Goal: Find specific page/section: Find specific page/section

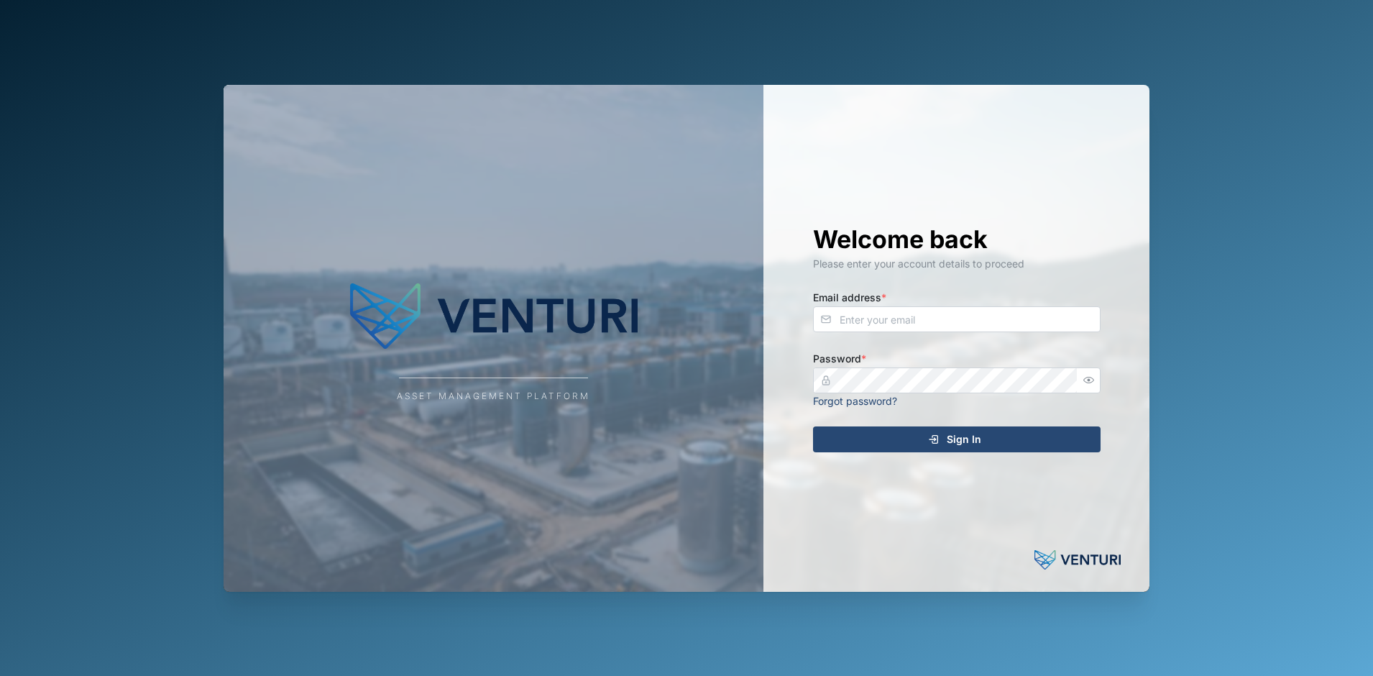
drag, startPoint x: 868, startPoint y: 340, endPoint x: 883, endPoint y: 326, distance: 20.9
click at [868, 339] on div "Welcome back Please enter your account details to proceed Email address * Passw…" at bounding box center [956, 338] width 345 height 507
click at [883, 326] on input "Email address *" at bounding box center [957, 319] width 288 height 26
type input "admin@venturi.io"
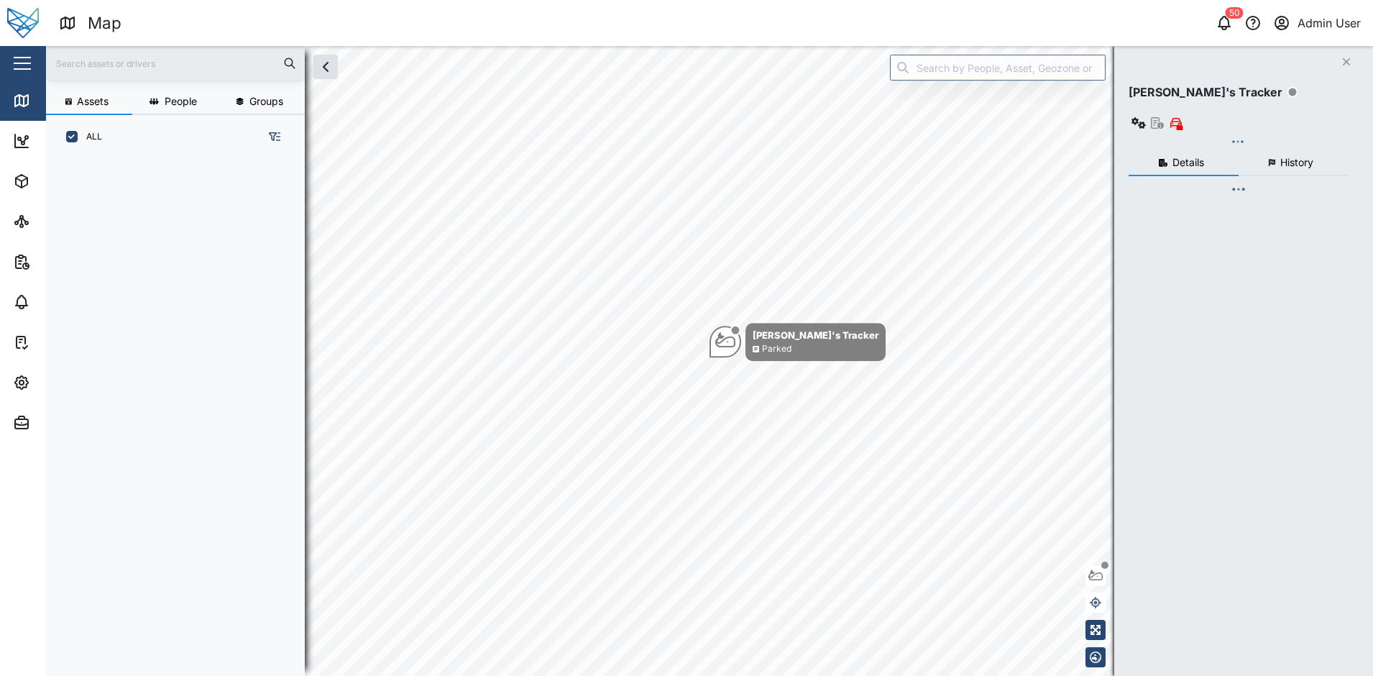
scroll to position [500, 225]
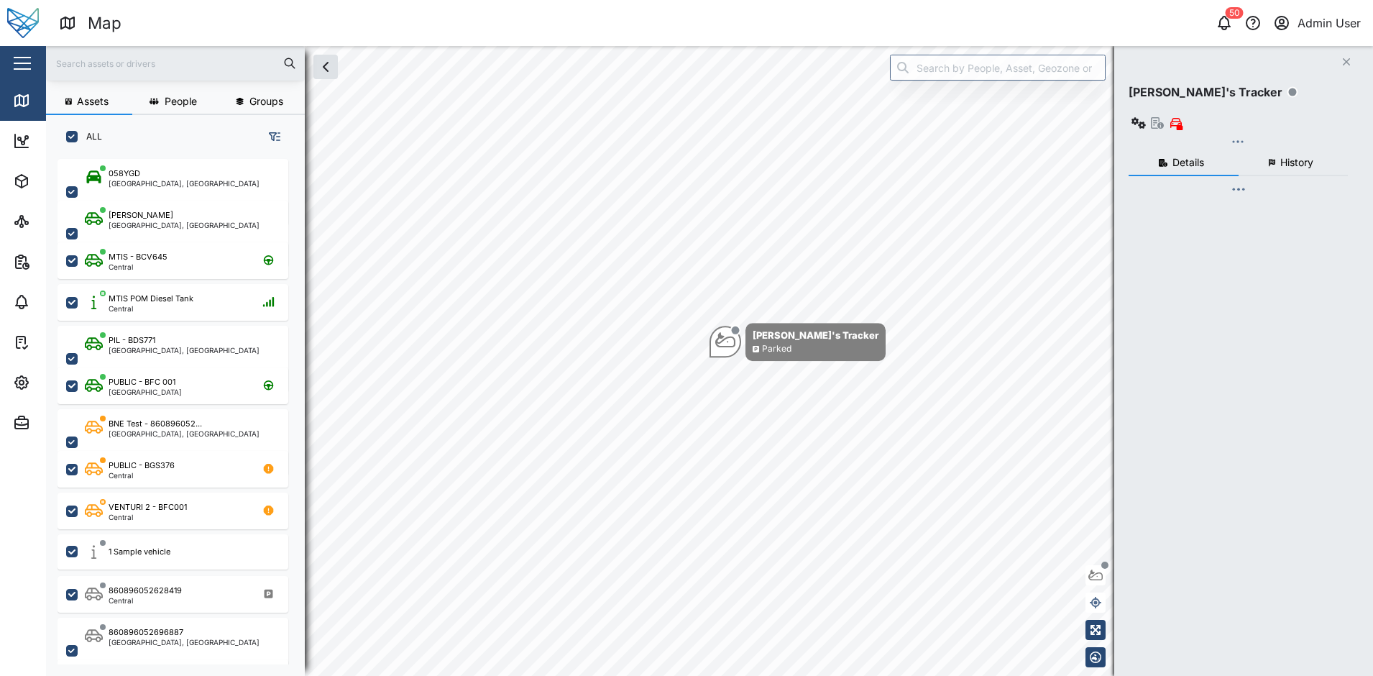
checkbox input "true"
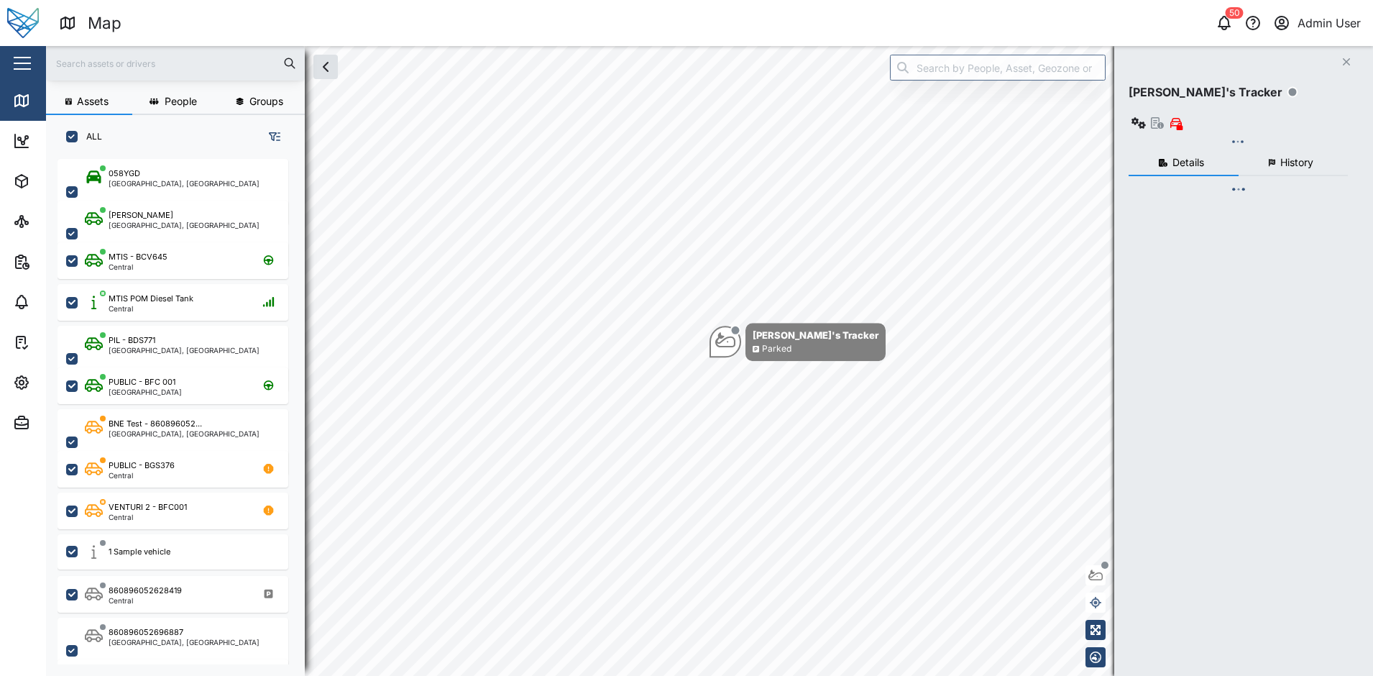
checkbox input "true"
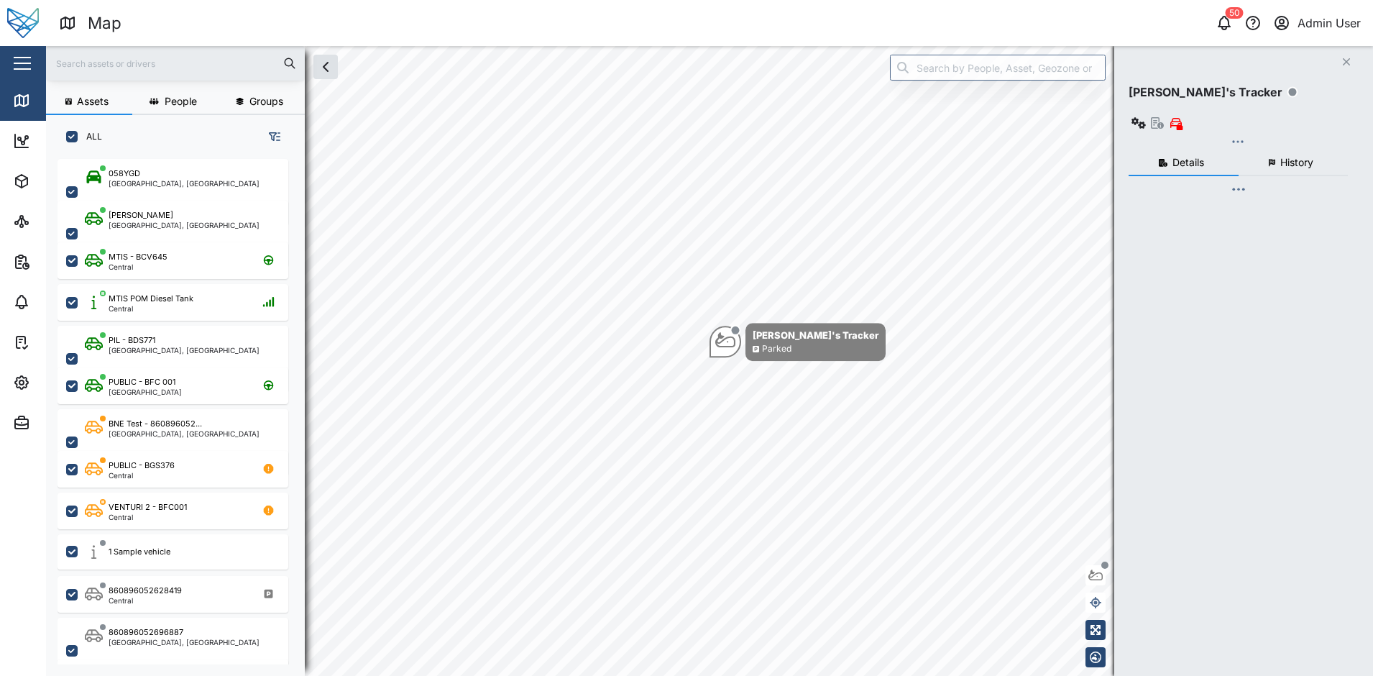
checkbox input "true"
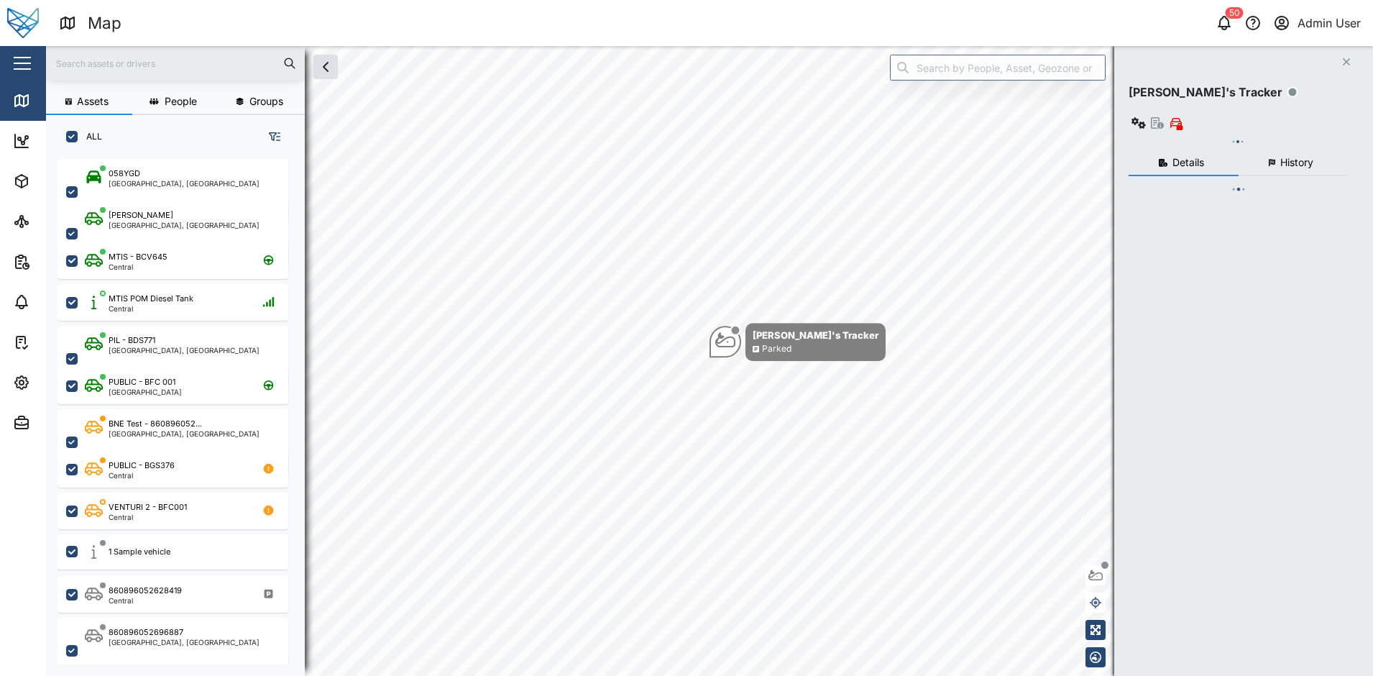
checkbox input "true"
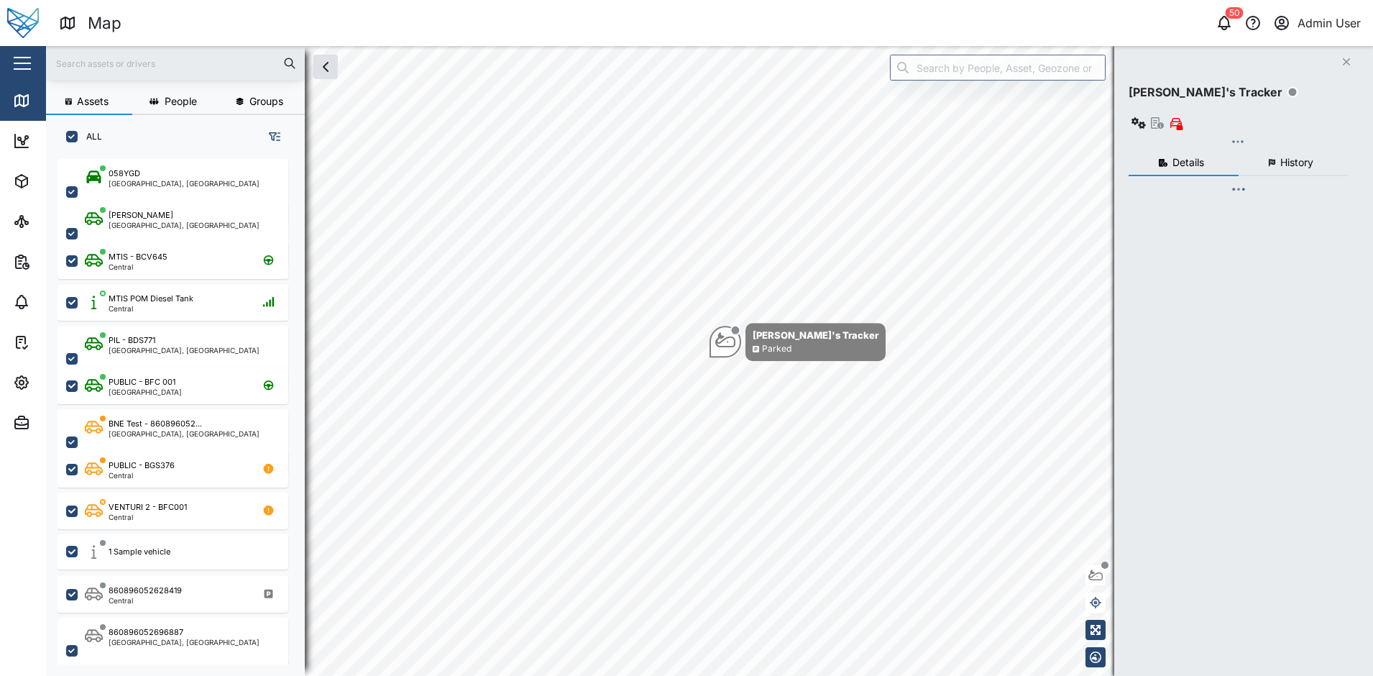
checkbox input "true"
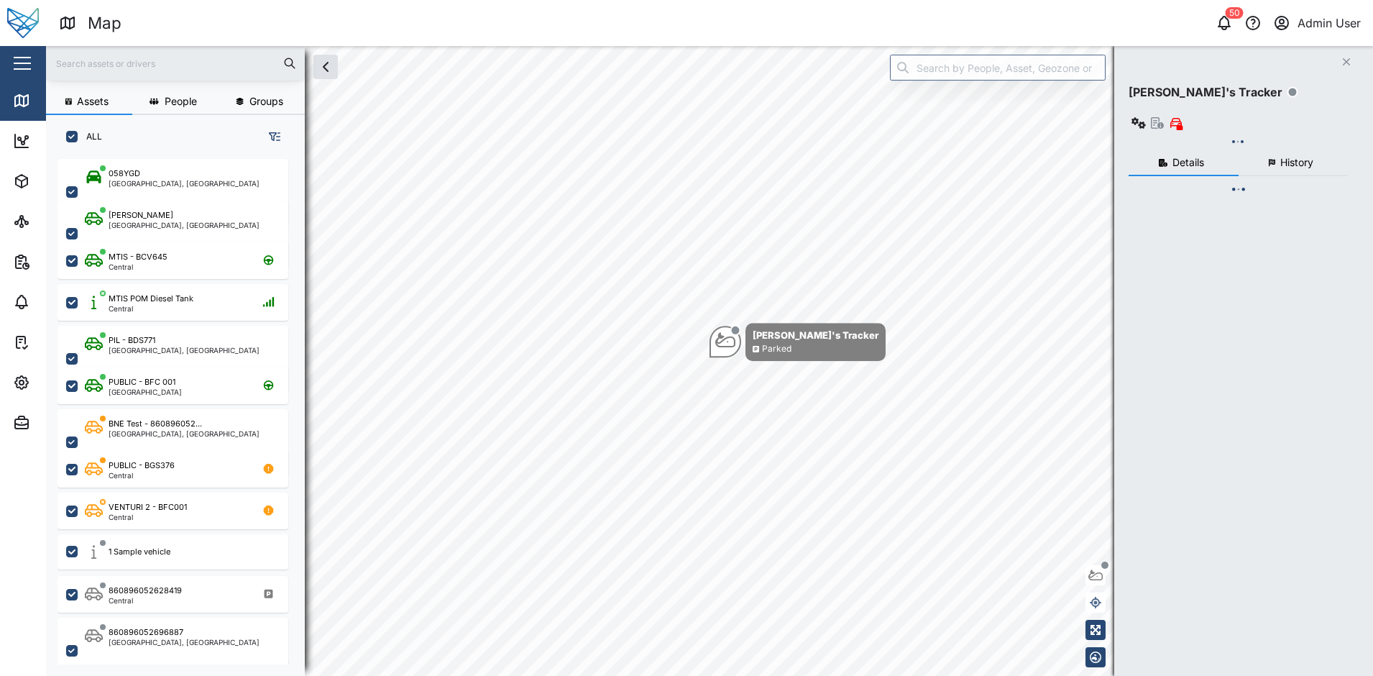
checkbox input "true"
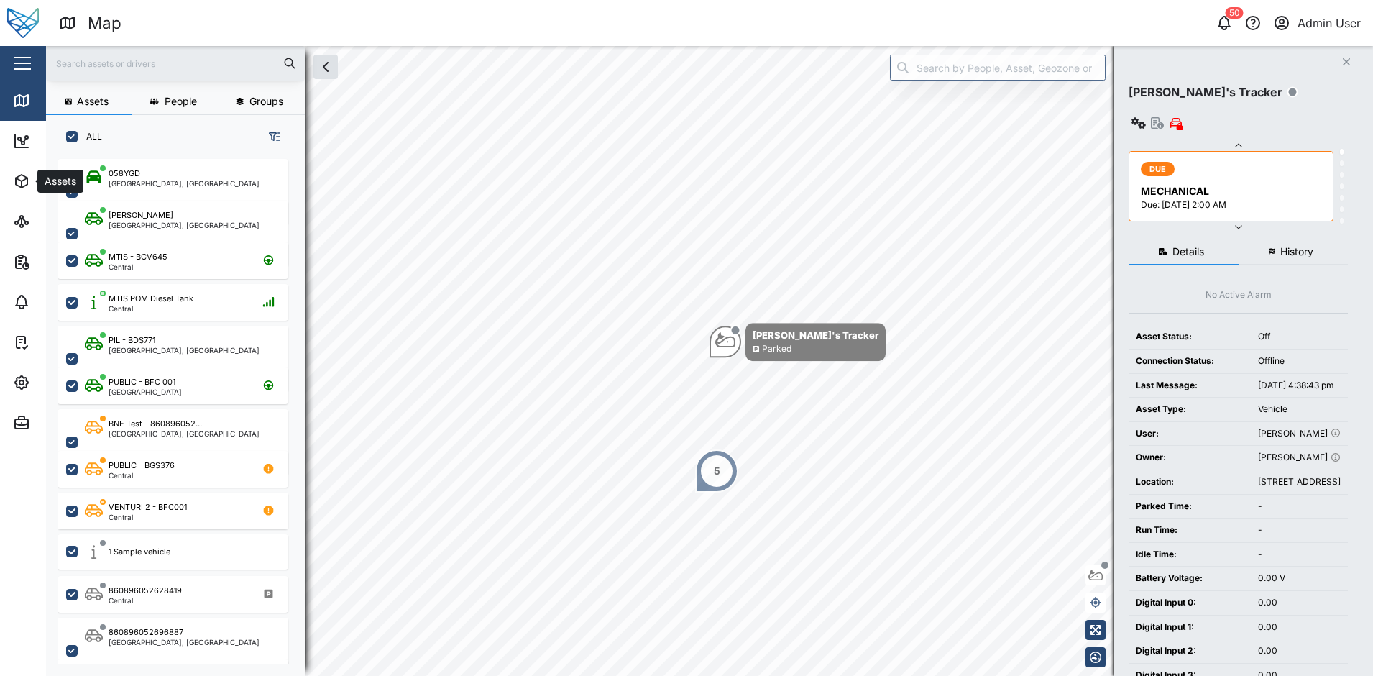
drag, startPoint x: 24, startPoint y: 189, endPoint x: 55, endPoint y: 249, distance: 67.5
click at [24, 189] on icon "button" at bounding box center [21, 181] width 17 height 17
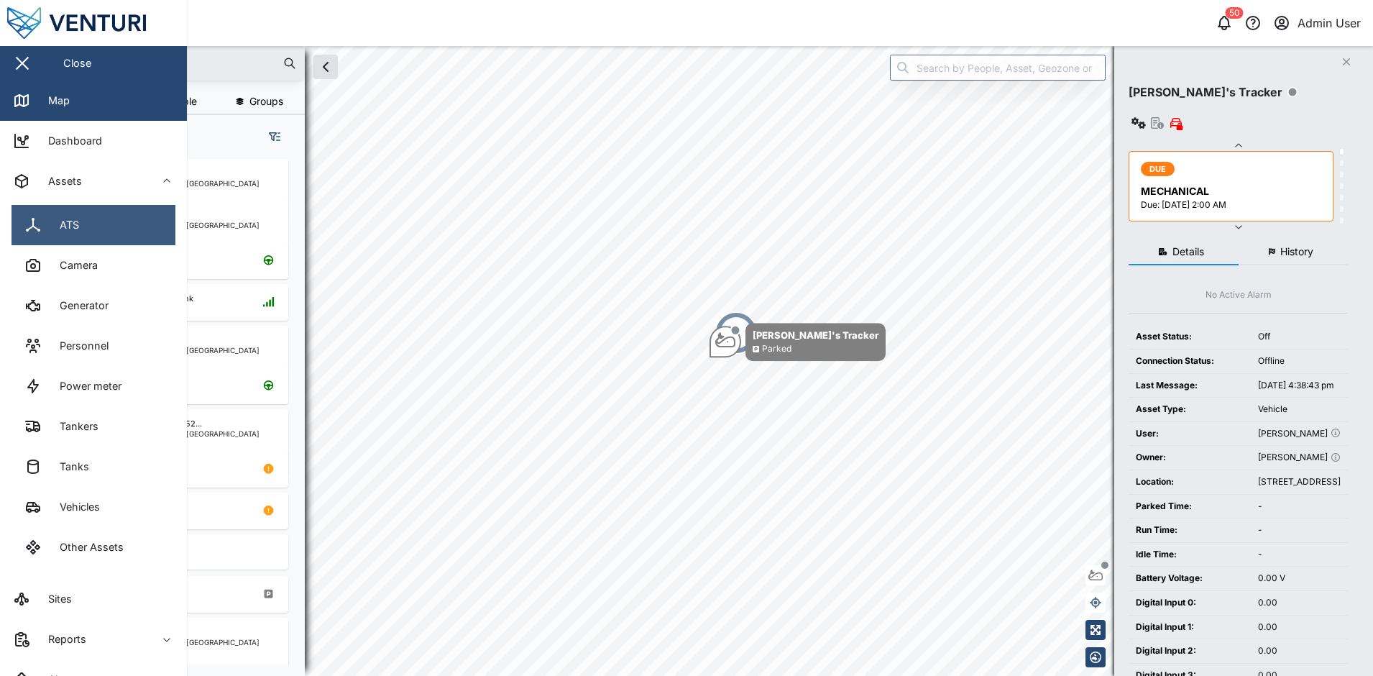
click at [86, 219] on link "ATS" at bounding box center [94, 225] width 164 height 40
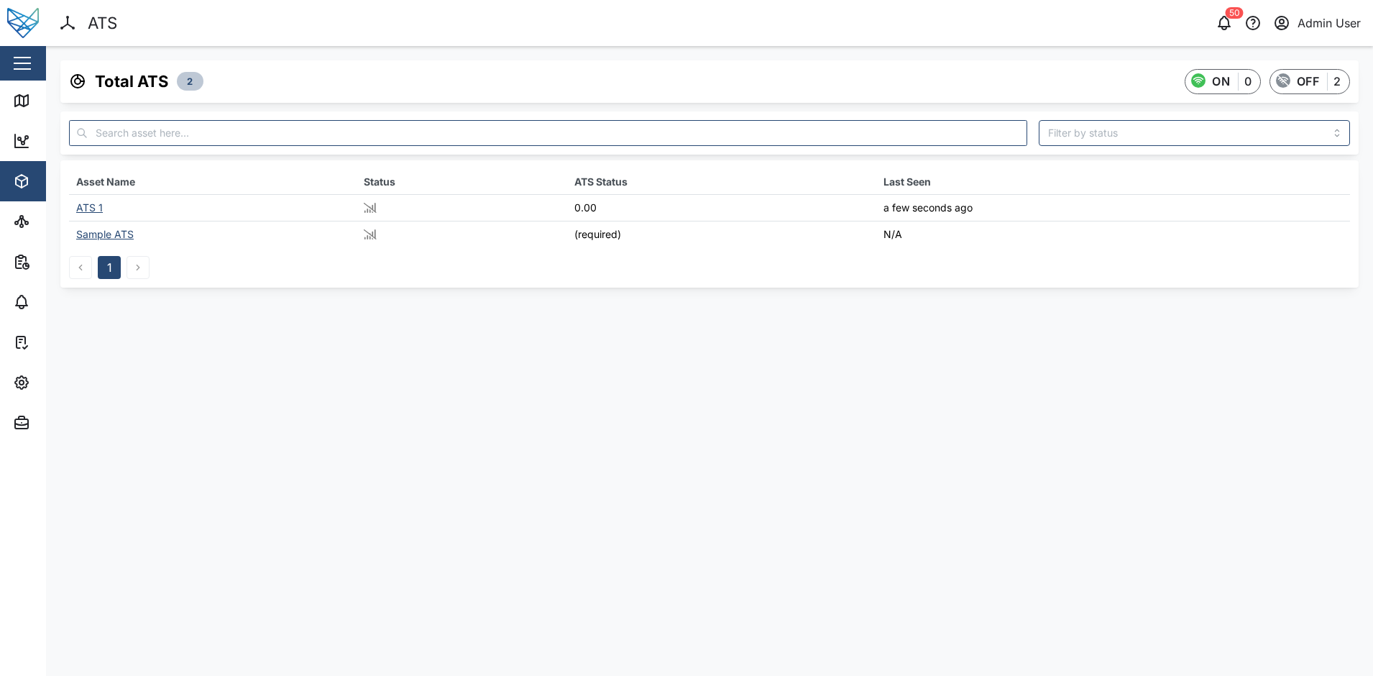
click at [85, 207] on div "ATS 1" at bounding box center [89, 207] width 27 height 12
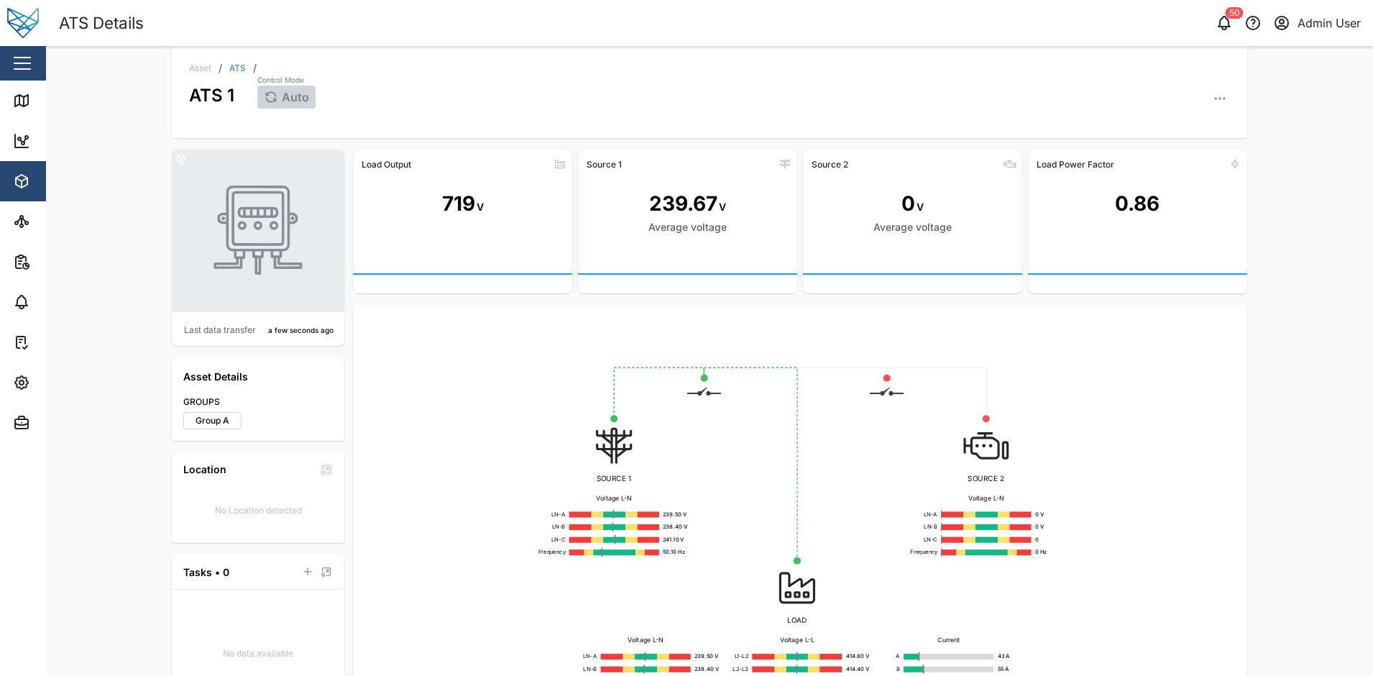
click at [1283, 333] on div "Asset / ATS / ATS 1 Control Mode Auto Last data transfer a few seconds ago Asse…" at bounding box center [709, 361] width 1327 height 630
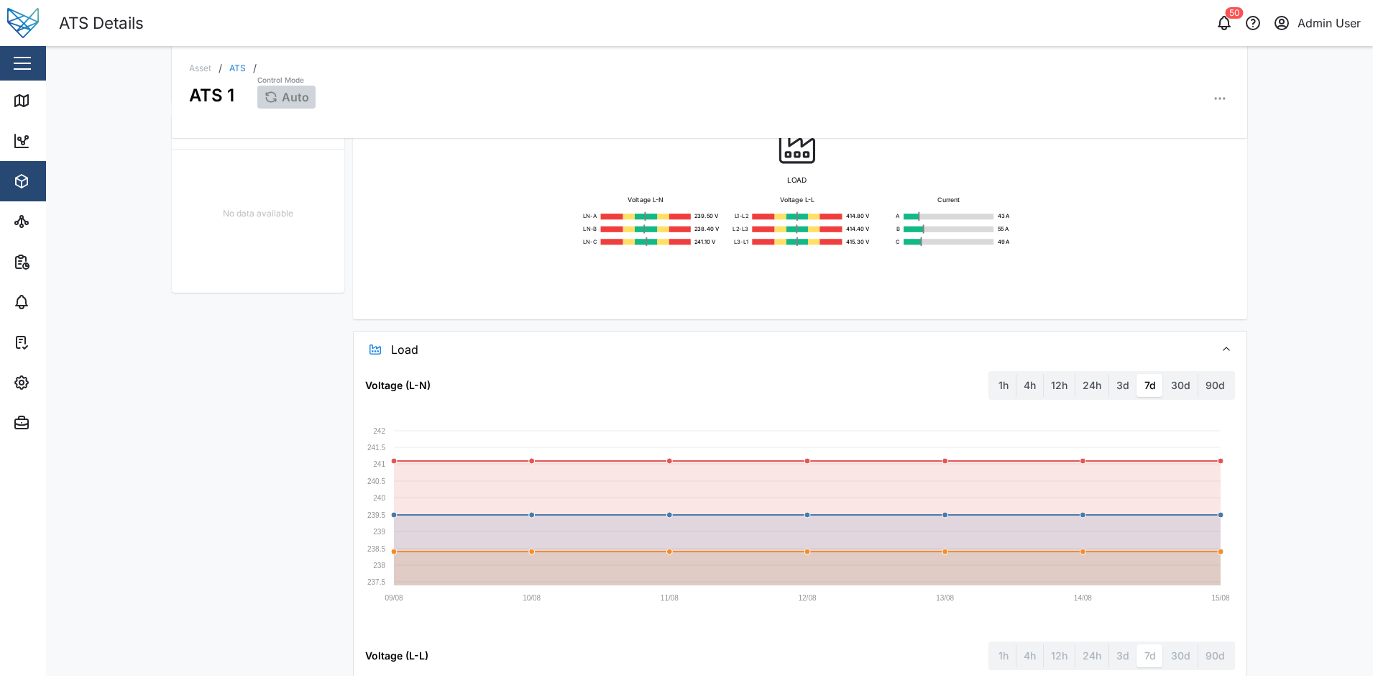
scroll to position [431, 0]
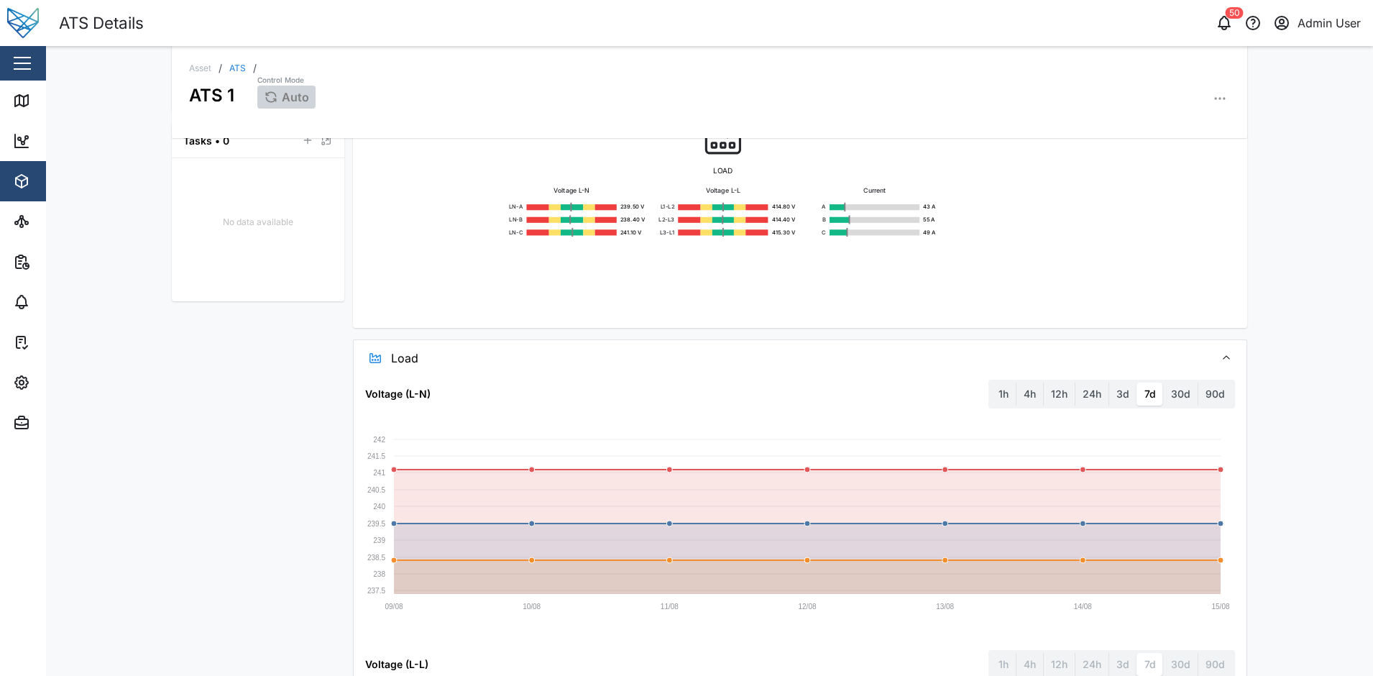
click at [1269, 254] on div "Asset / ATS / ATS 1 Control Mode Auto Last data transfer a few seconds ago Asse…" at bounding box center [709, 361] width 1327 height 630
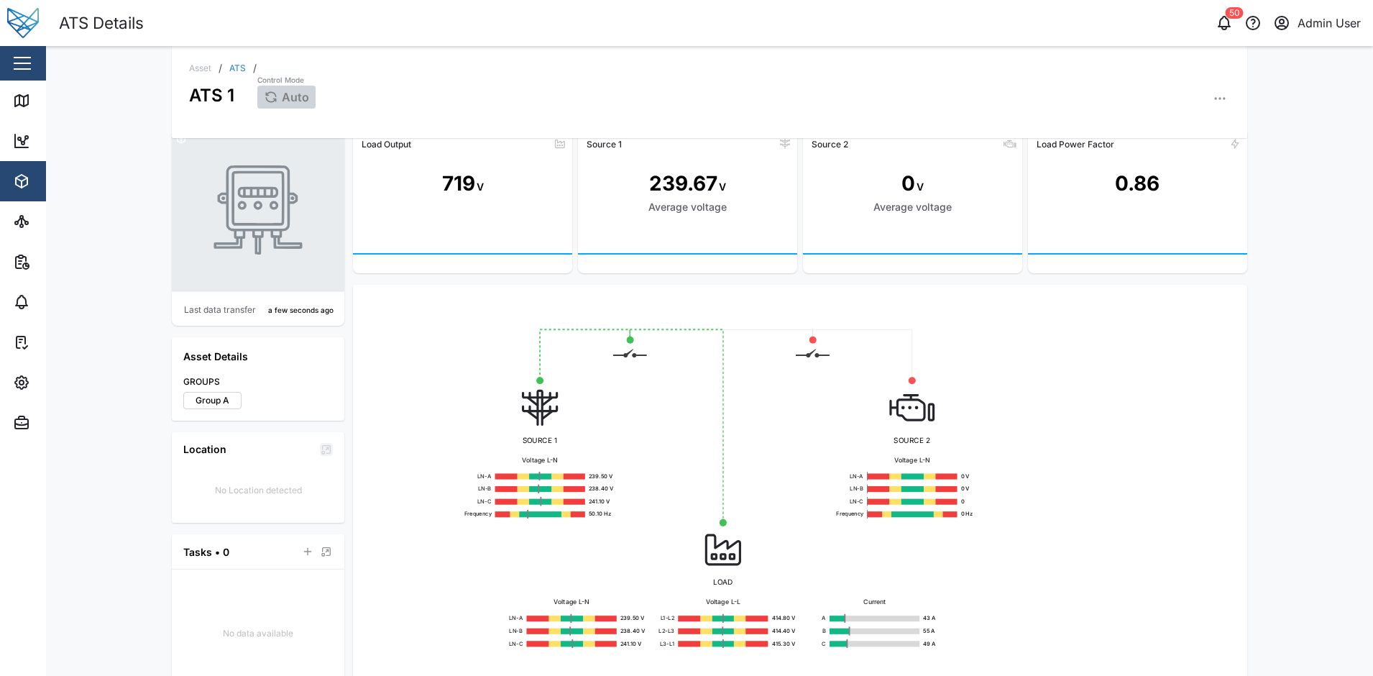
scroll to position [0, 0]
